Goal: Information Seeking & Learning: Learn about a topic

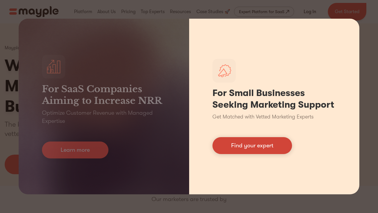
click at [233, 145] on link "Find your expert" at bounding box center [252, 145] width 80 height 17
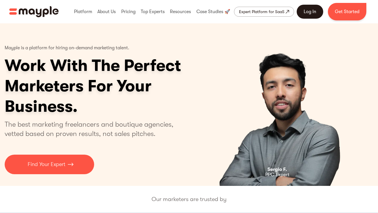
click at [311, 10] on link "Log In" at bounding box center [310, 12] width 27 height 14
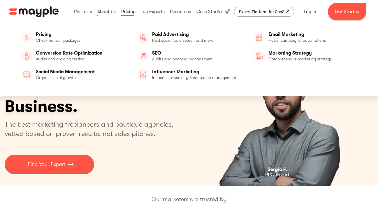
click at [127, 10] on link at bounding box center [128, 11] width 17 height 19
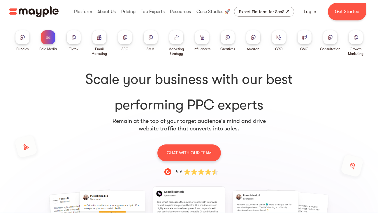
click at [99, 42] on div at bounding box center [99, 37] width 14 height 14
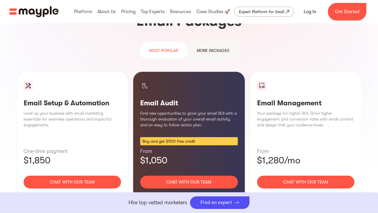
scroll to position [554, 0]
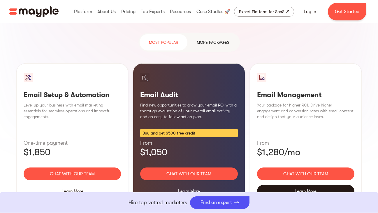
click at [302, 185] on div "Learn More" at bounding box center [305, 191] width 97 height 12
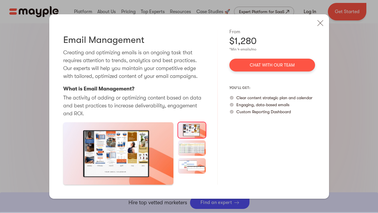
scroll to position [339, 0]
